Goal: Entertainment & Leisure: Consume media (video, audio)

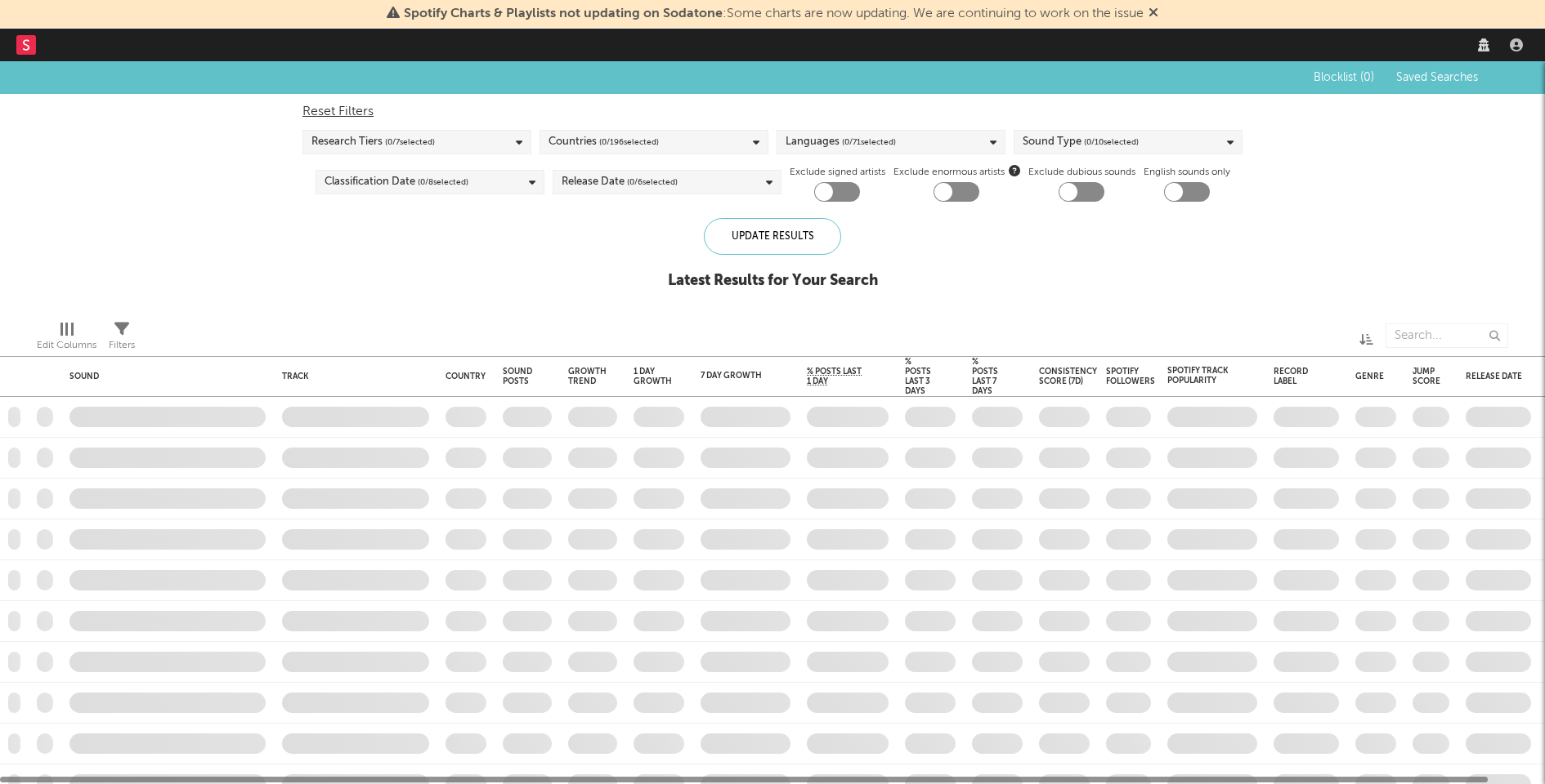
checkbox input "true"
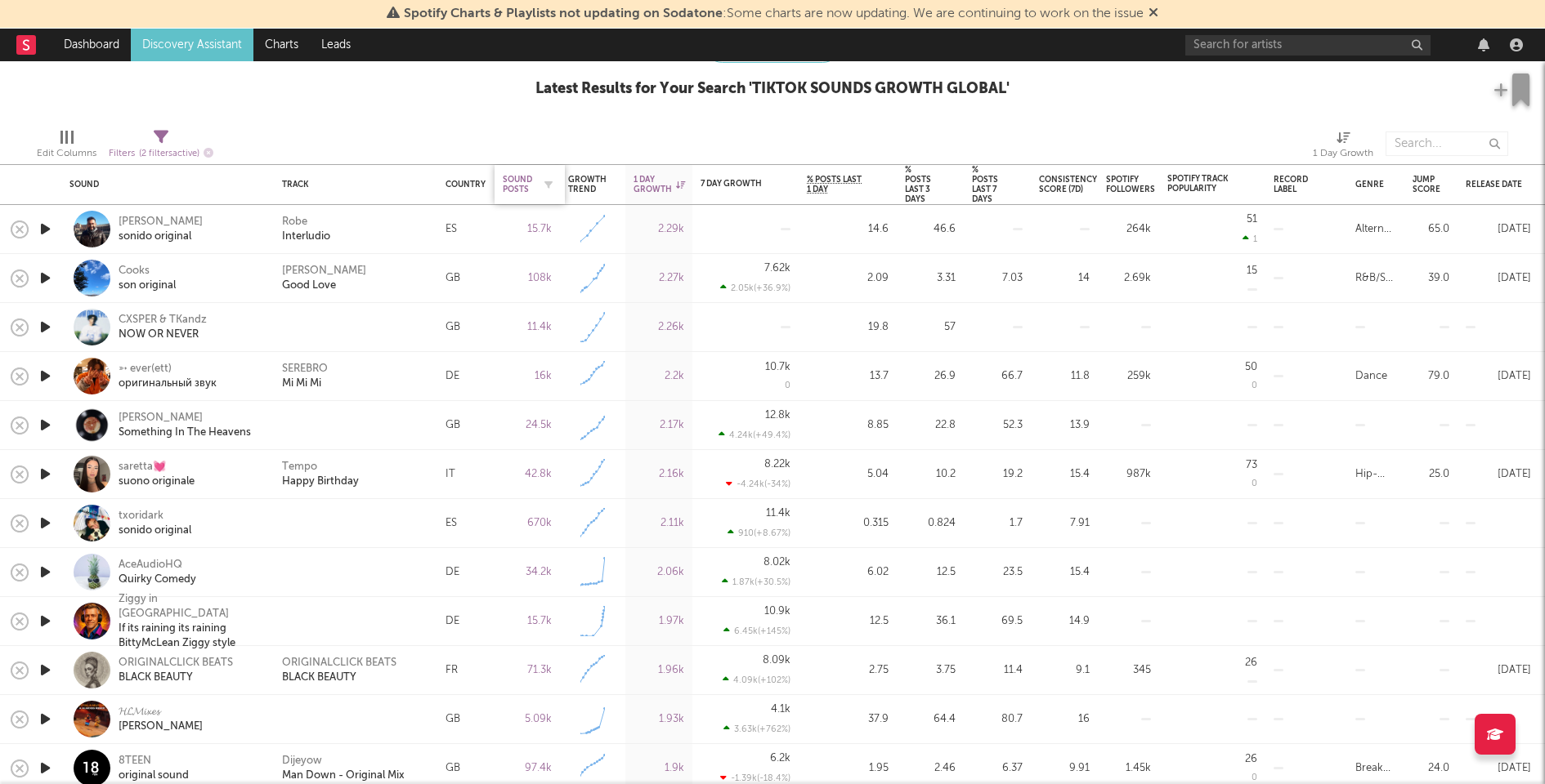
click at [515, 186] on div "Sound Posts" at bounding box center [517, 184] width 30 height 20
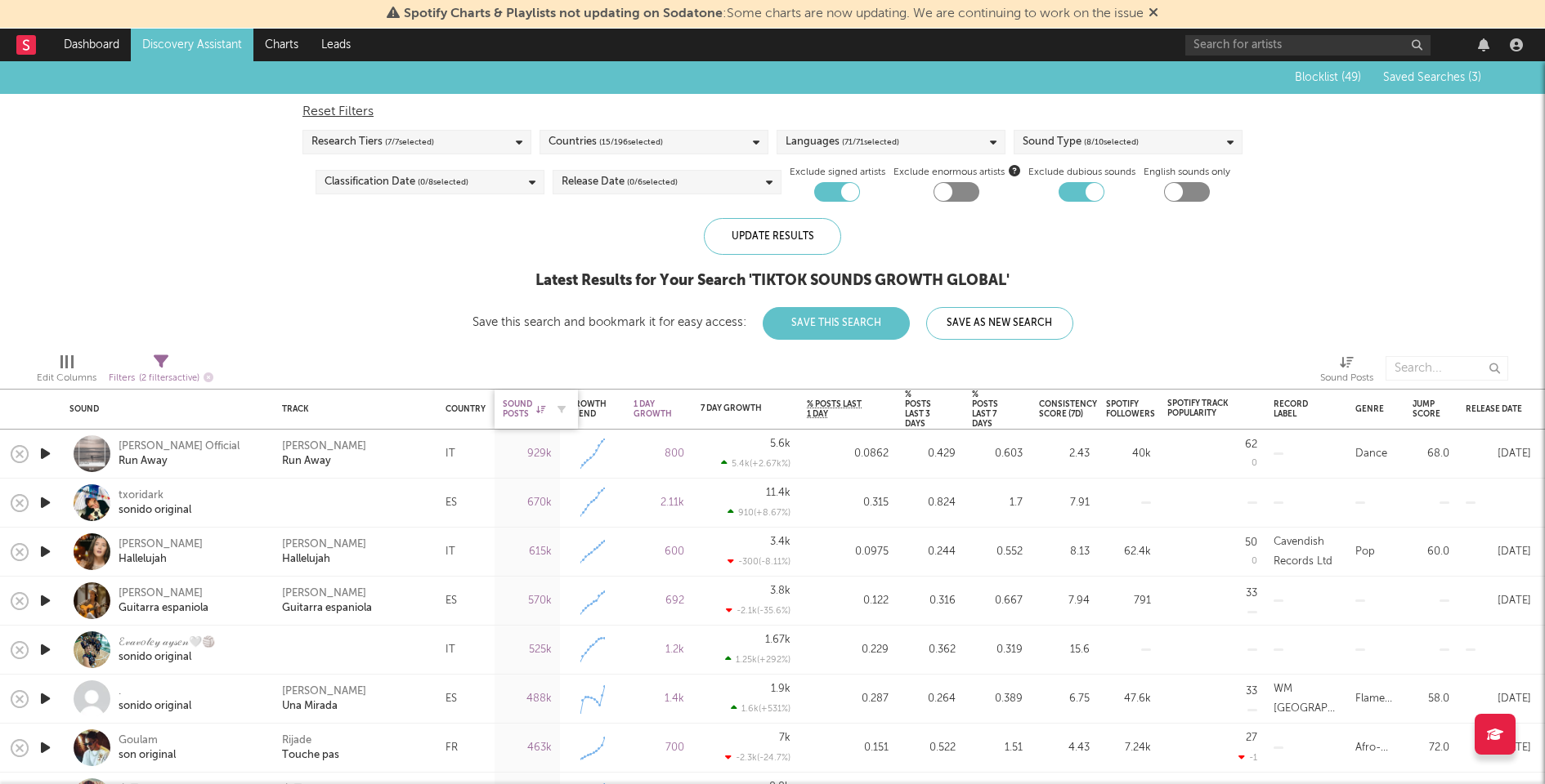
click at [511, 400] on div "Sound Posts" at bounding box center [523, 409] width 43 height 20
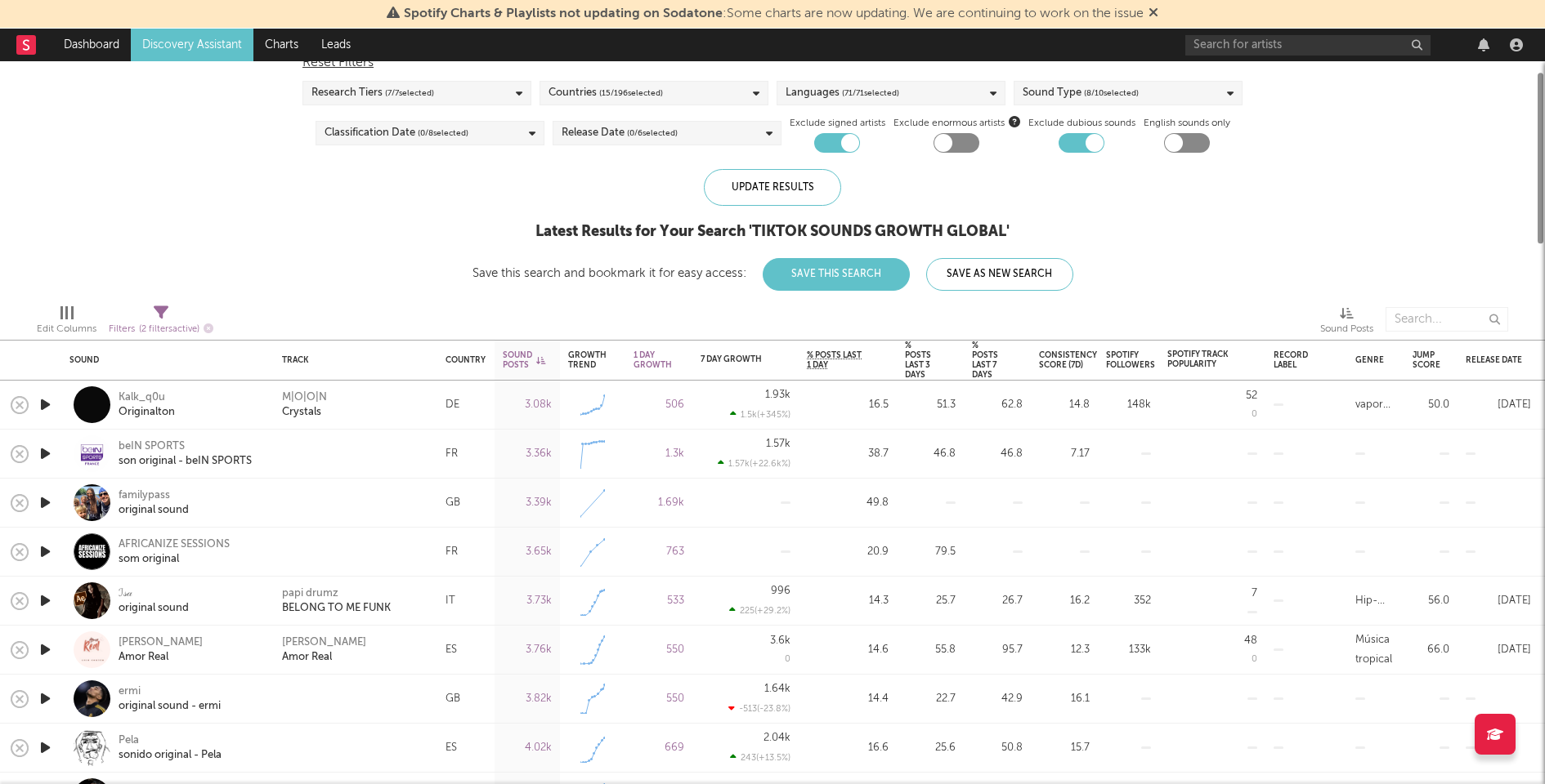
select select "between"
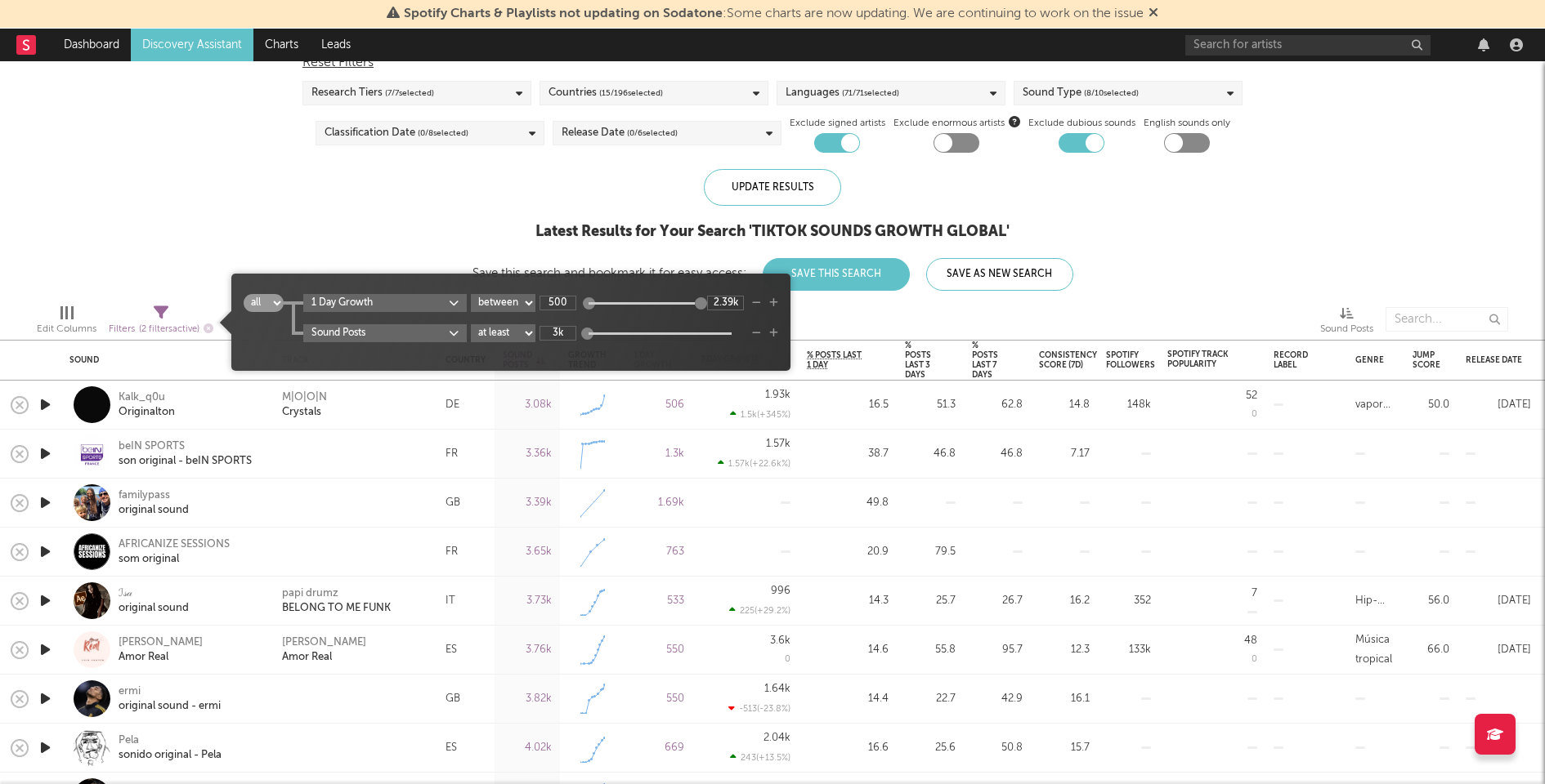
click at [153, 329] on span "( 2 filters active)" at bounding box center [168, 329] width 61 height 9
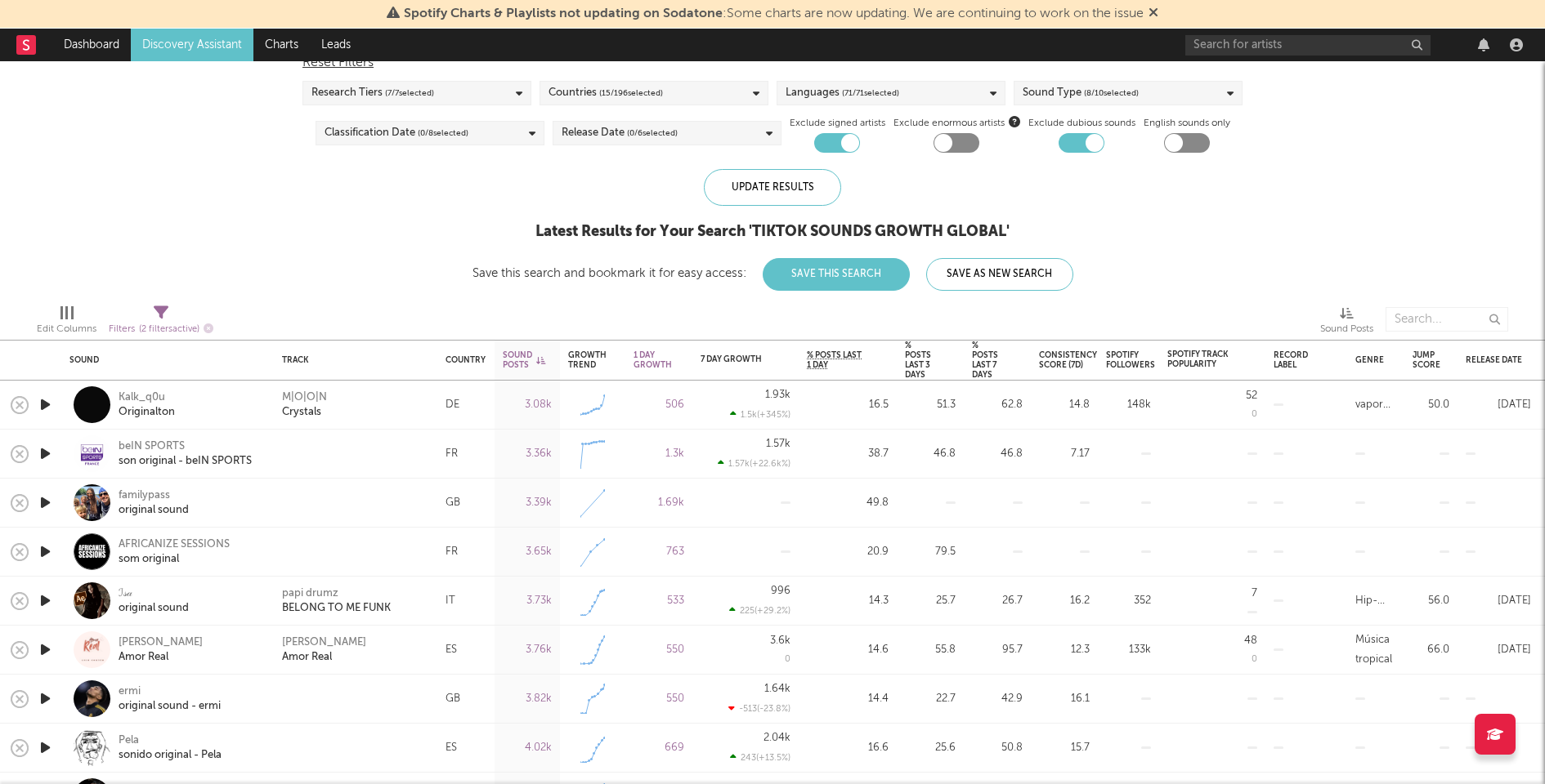
click at [311, 220] on div "Blocklist ( 49 ) Saved Searches ( 3 ) Reset Filters Research Tiers ( 7 / 7 sele…" at bounding box center [772, 151] width 1545 height 279
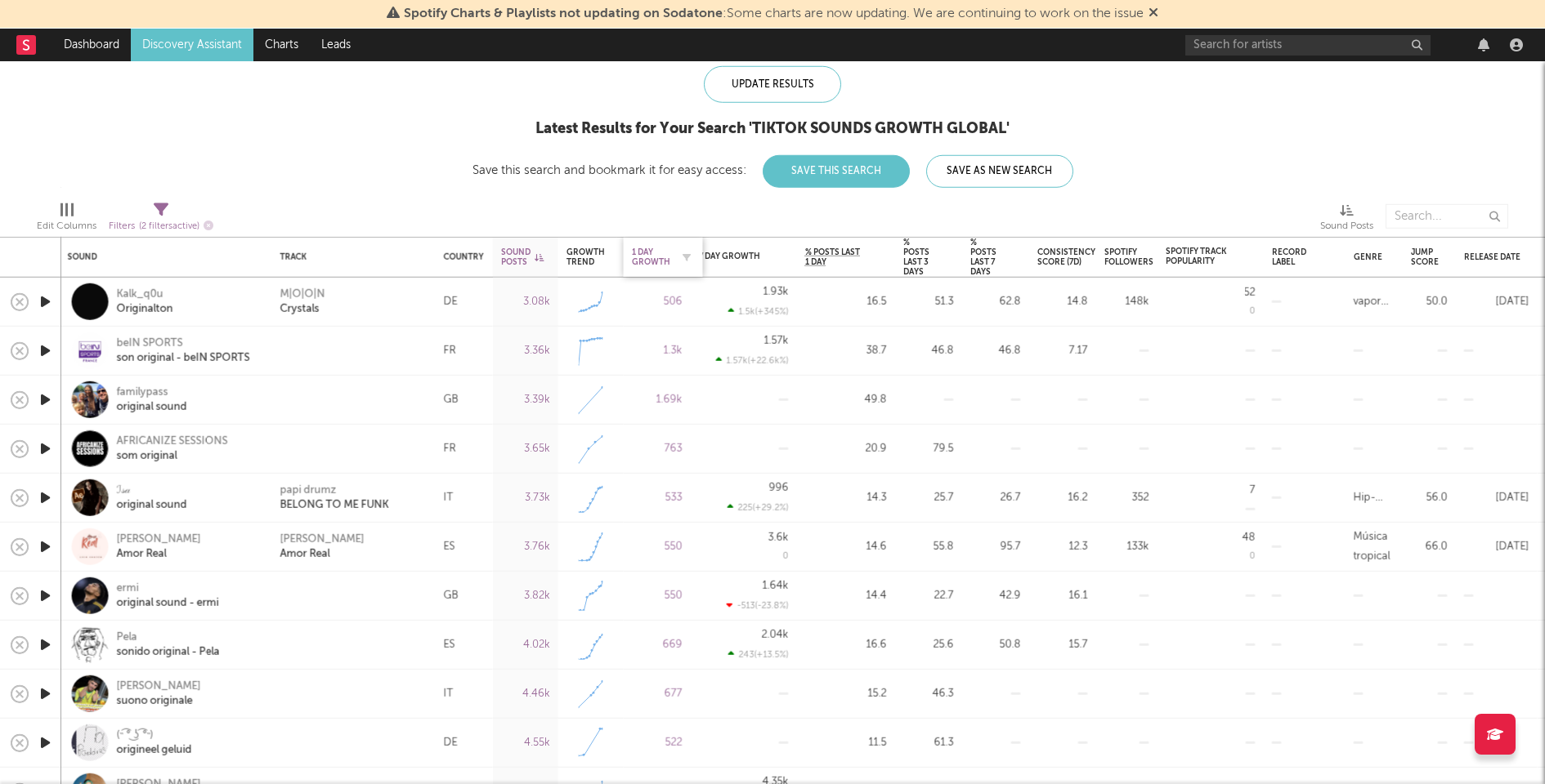
click at [642, 264] on div "1 Day Growth" at bounding box center [651, 257] width 39 height 20
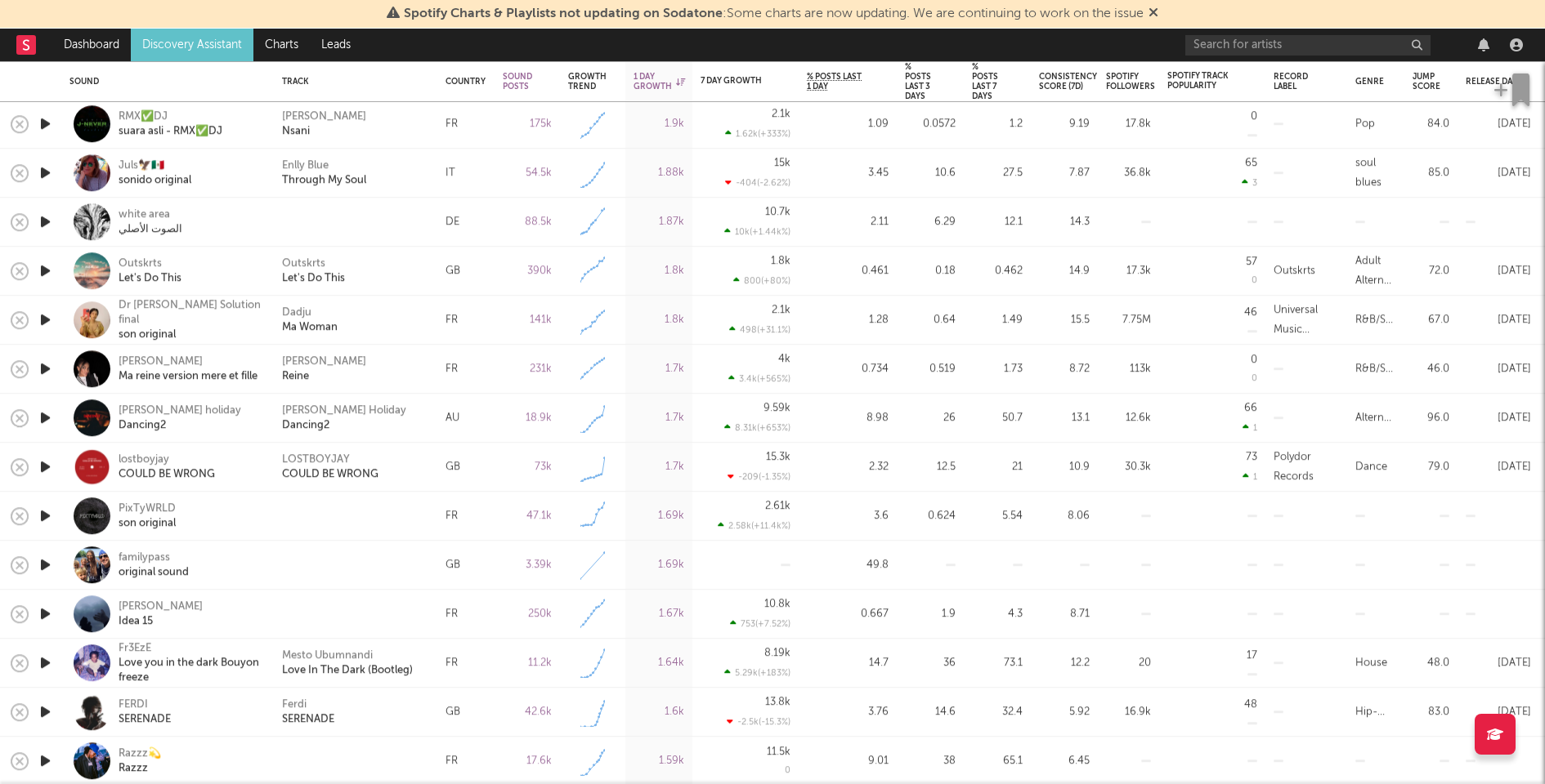
click at [43, 474] on icon "button" at bounding box center [45, 466] width 17 height 21
click at [42, 474] on icon "button" at bounding box center [45, 466] width 16 height 21
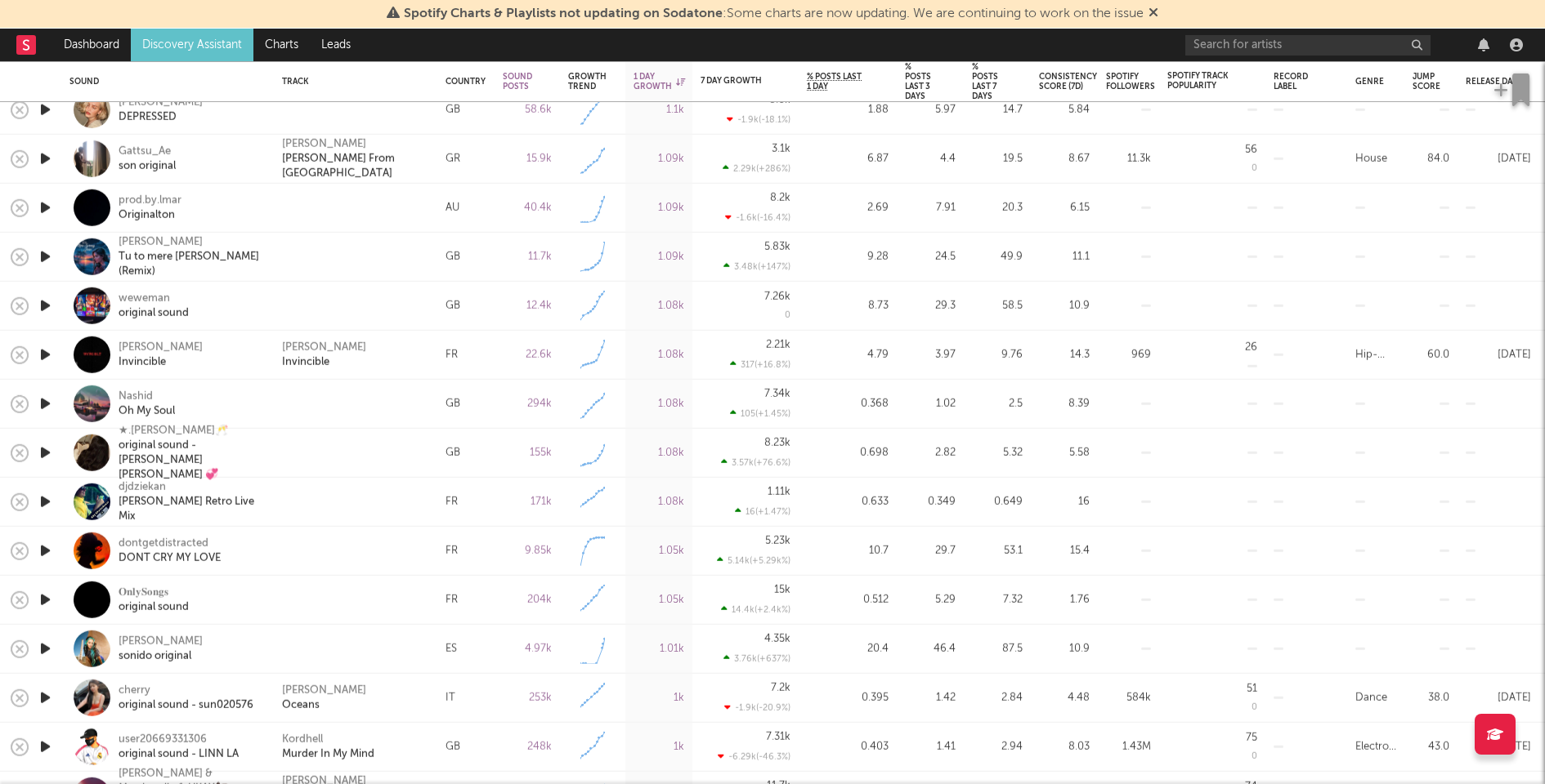
click at [45, 548] on icon "button" at bounding box center [45, 551] width 17 height 21
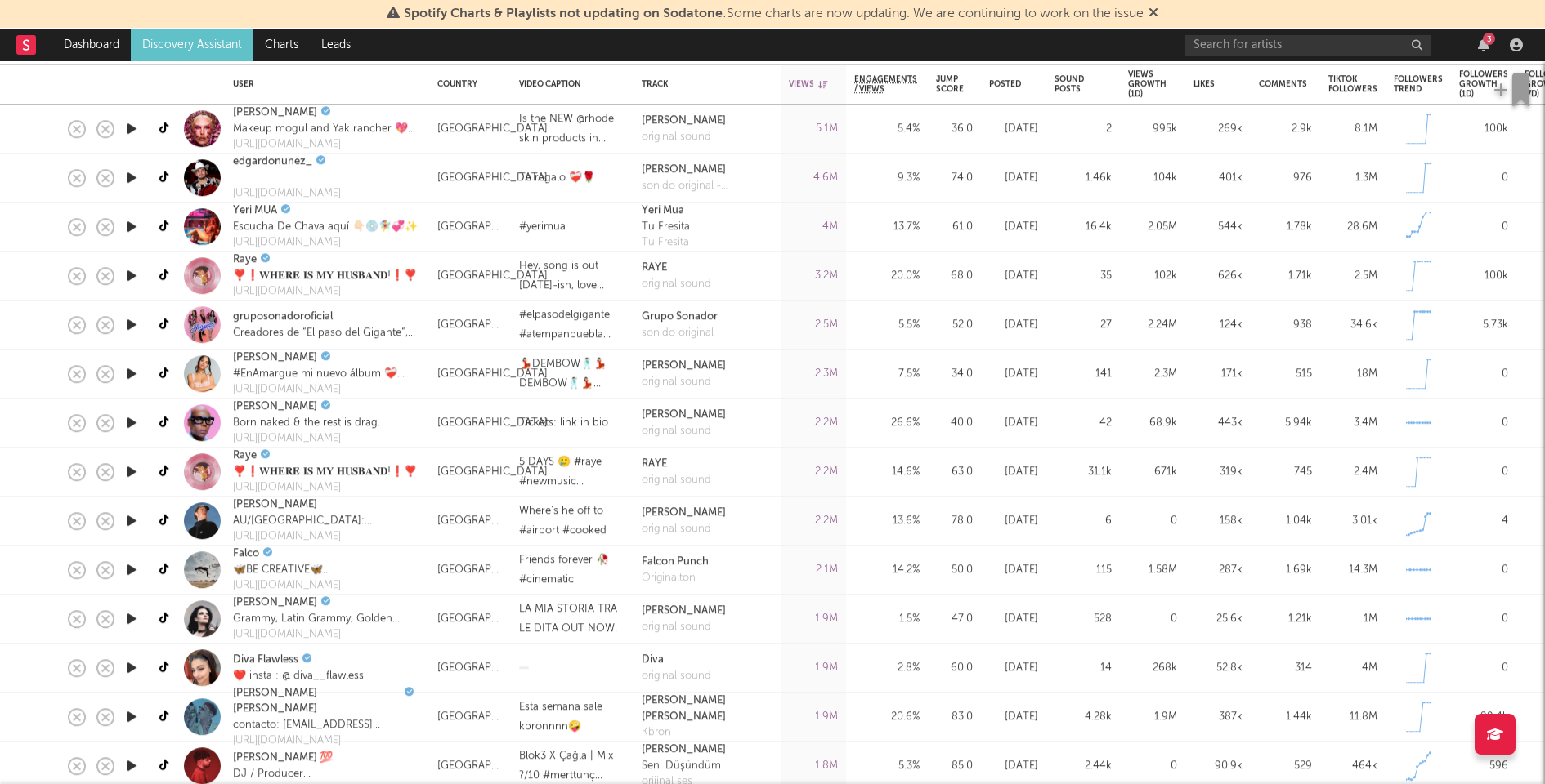
click at [125, 515] on icon "button" at bounding box center [131, 521] width 17 height 21
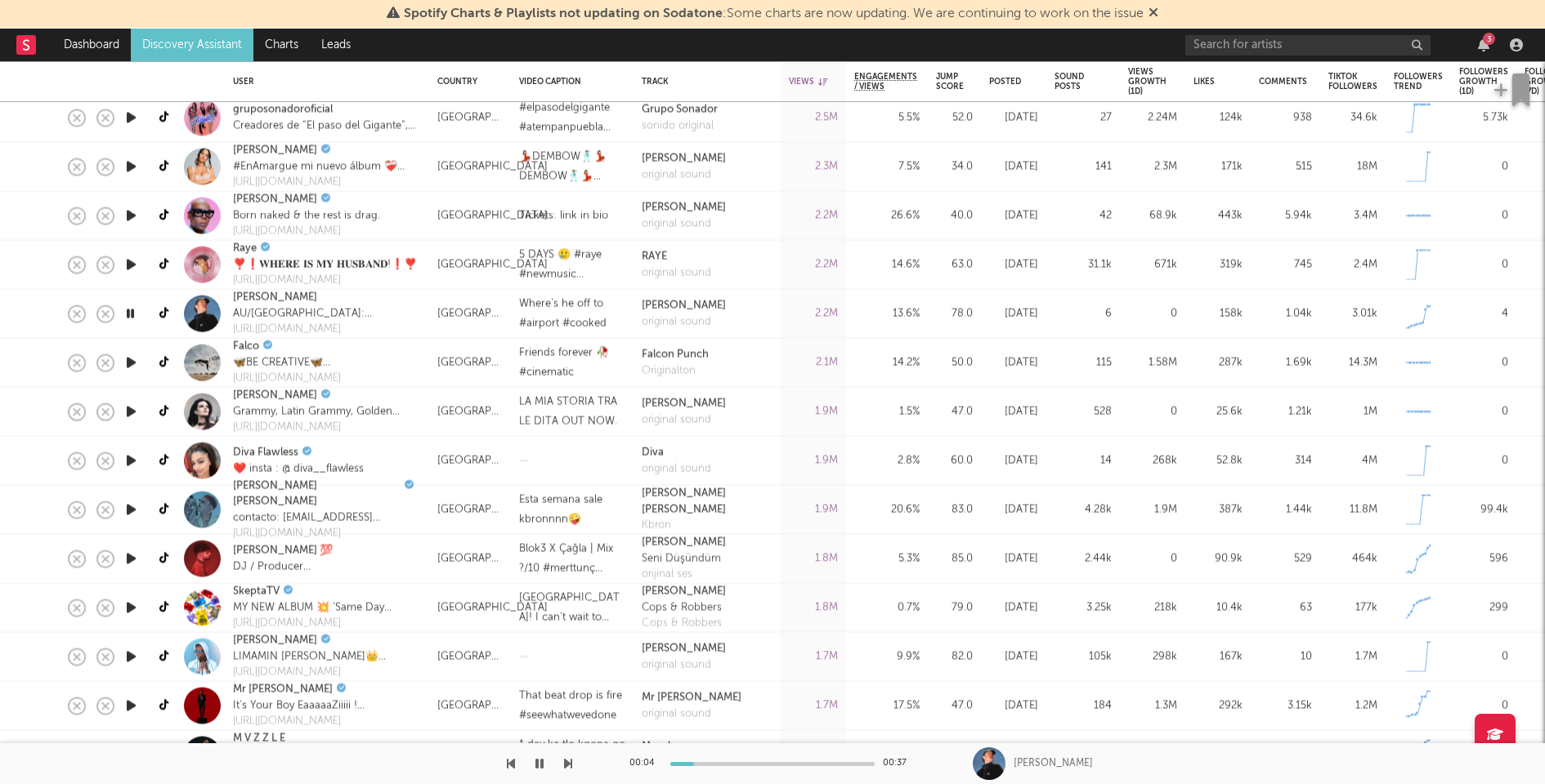
click at [130, 558] on icon "button" at bounding box center [131, 559] width 17 height 21
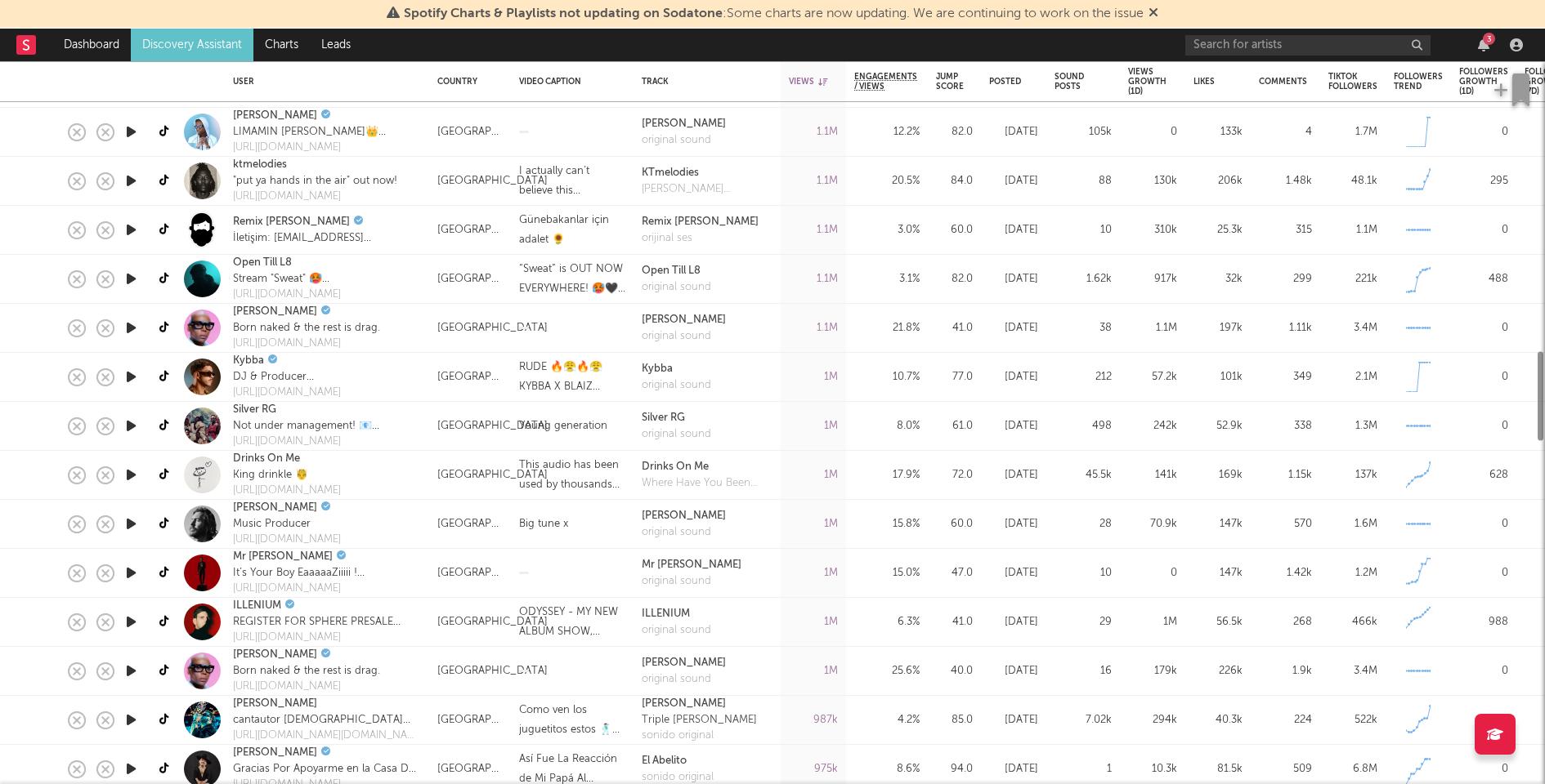
click at [134, 525] on icon "button" at bounding box center [131, 524] width 17 height 21
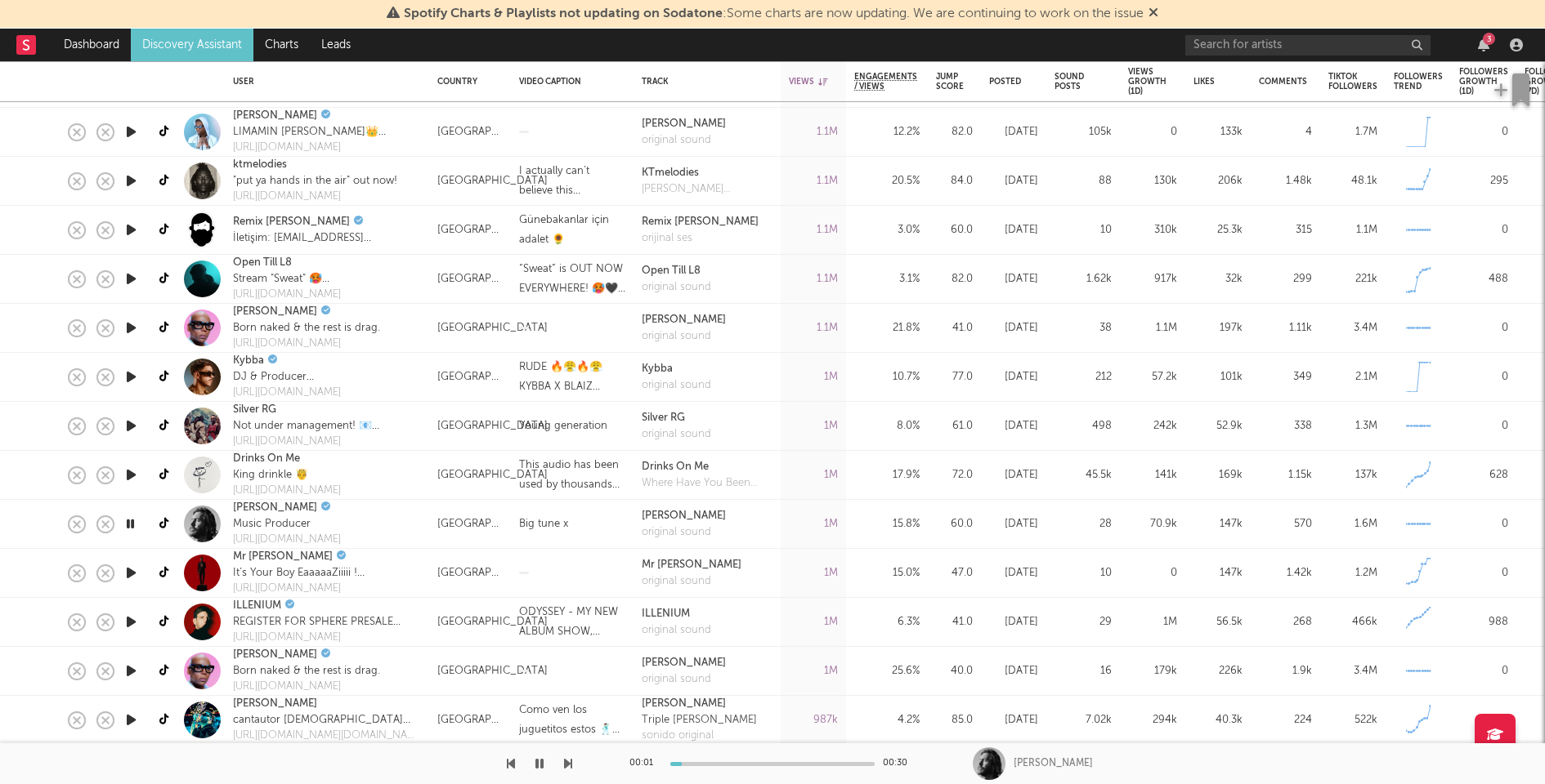
click at [135, 524] on icon "button" at bounding box center [131, 524] width 16 height 21
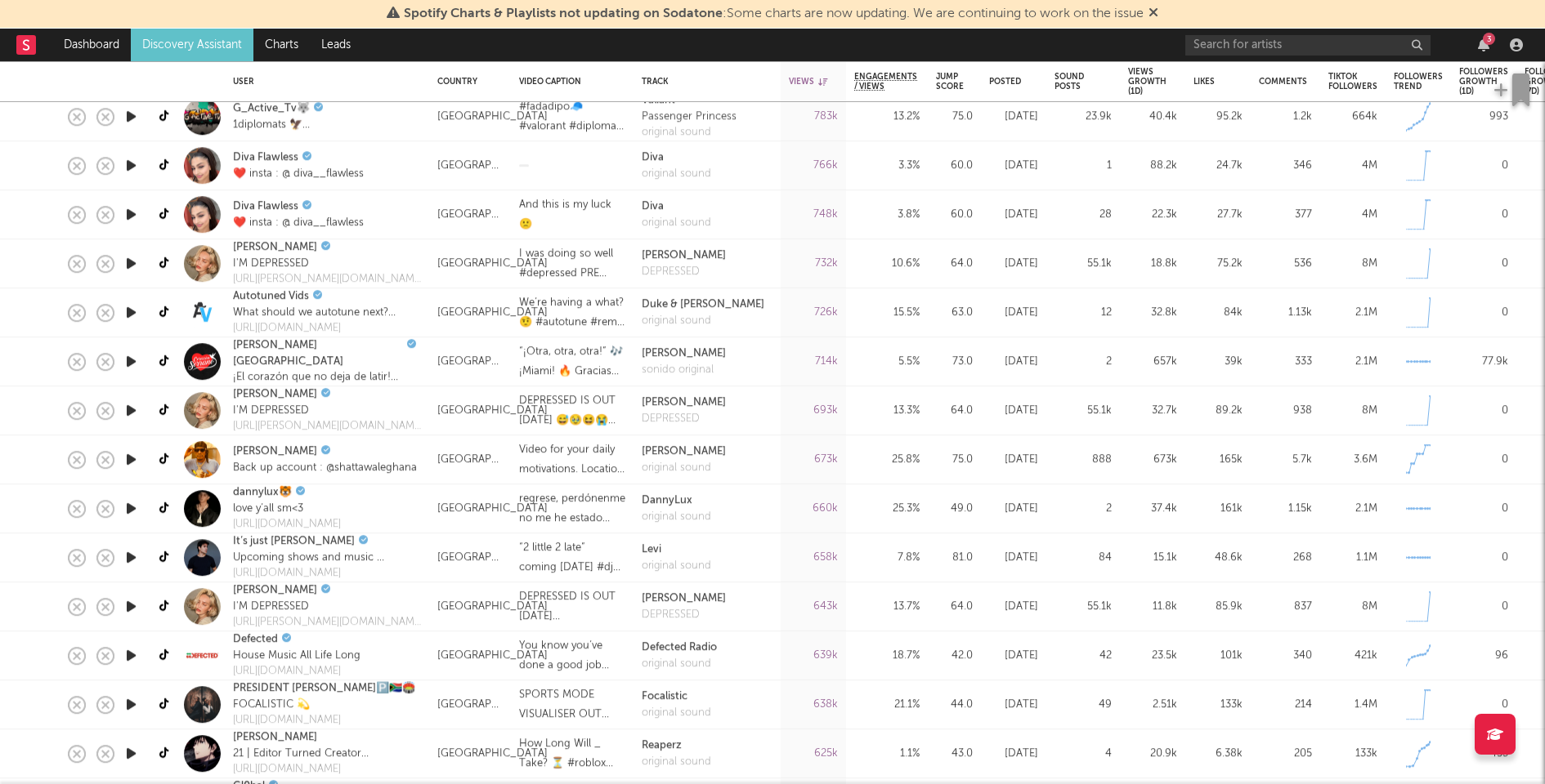
click at [130, 559] on icon "button" at bounding box center [131, 557] width 17 height 21
click at [130, 559] on icon "button" at bounding box center [131, 557] width 16 height 21
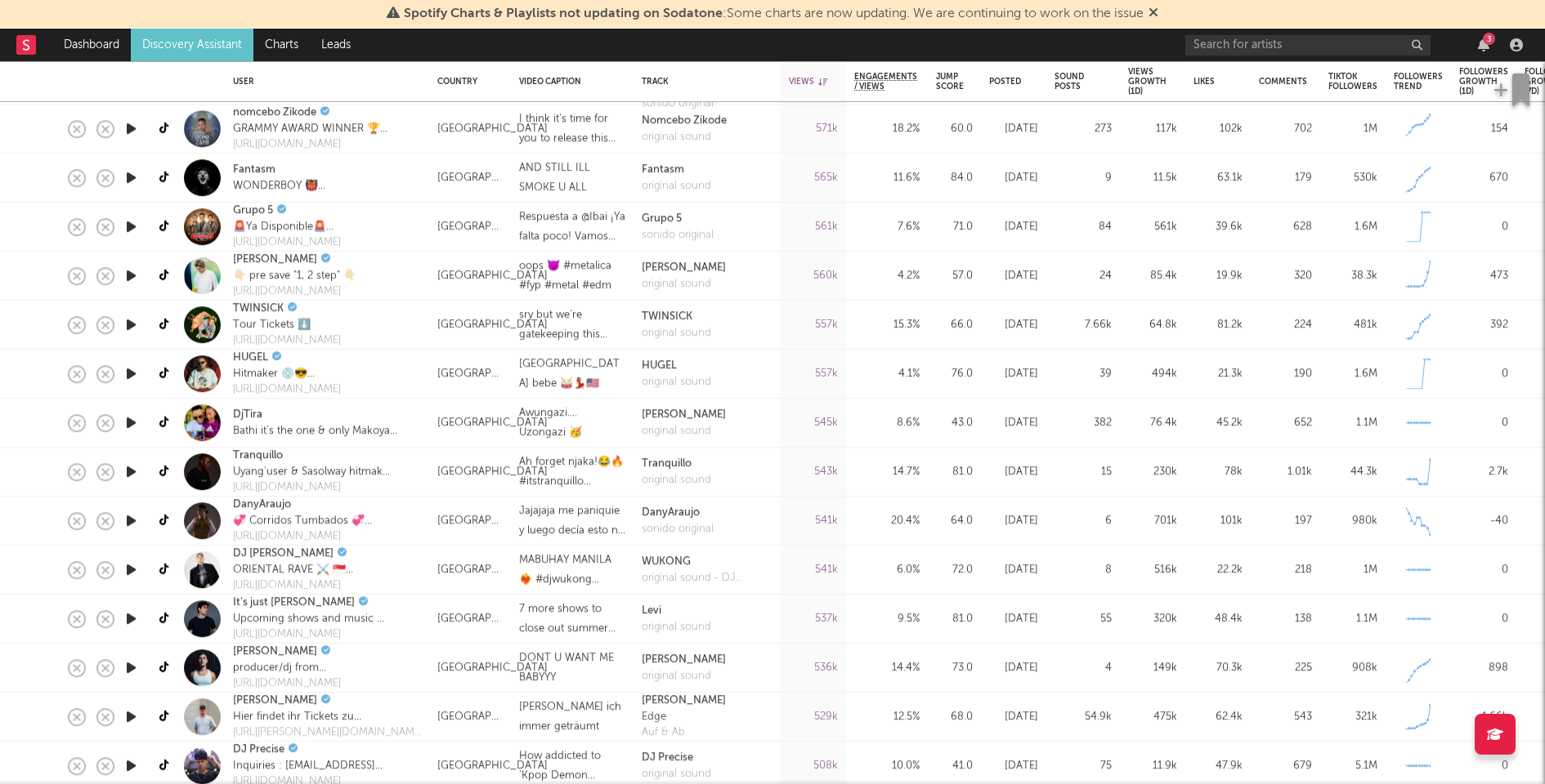
click at [131, 617] on icon "button" at bounding box center [131, 619] width 17 height 21
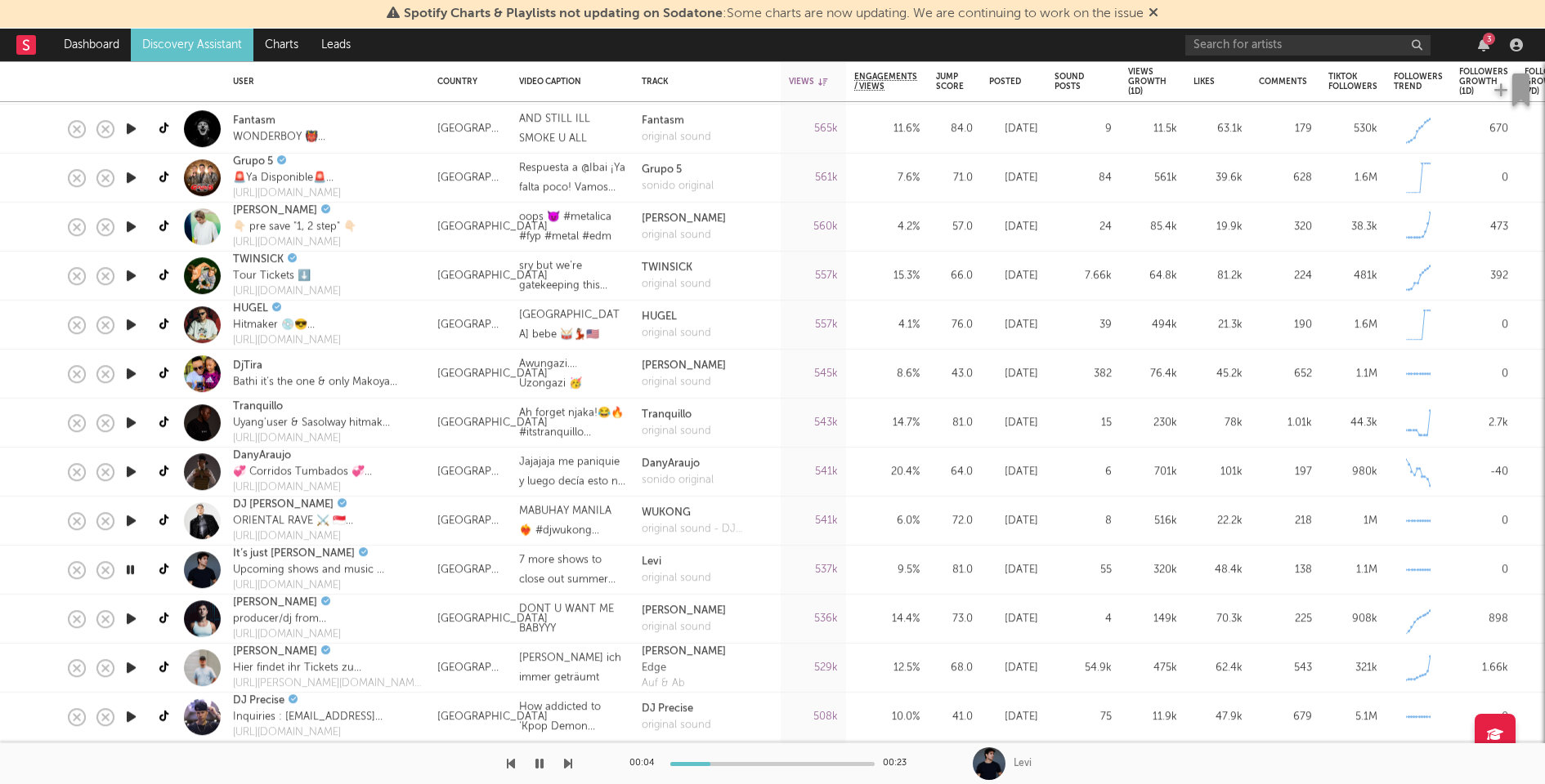
click at [131, 616] on icon "button" at bounding box center [131, 619] width 17 height 21
click at [131, 617] on icon "button" at bounding box center [131, 619] width 16 height 21
